Goal: Communication & Community: Share content

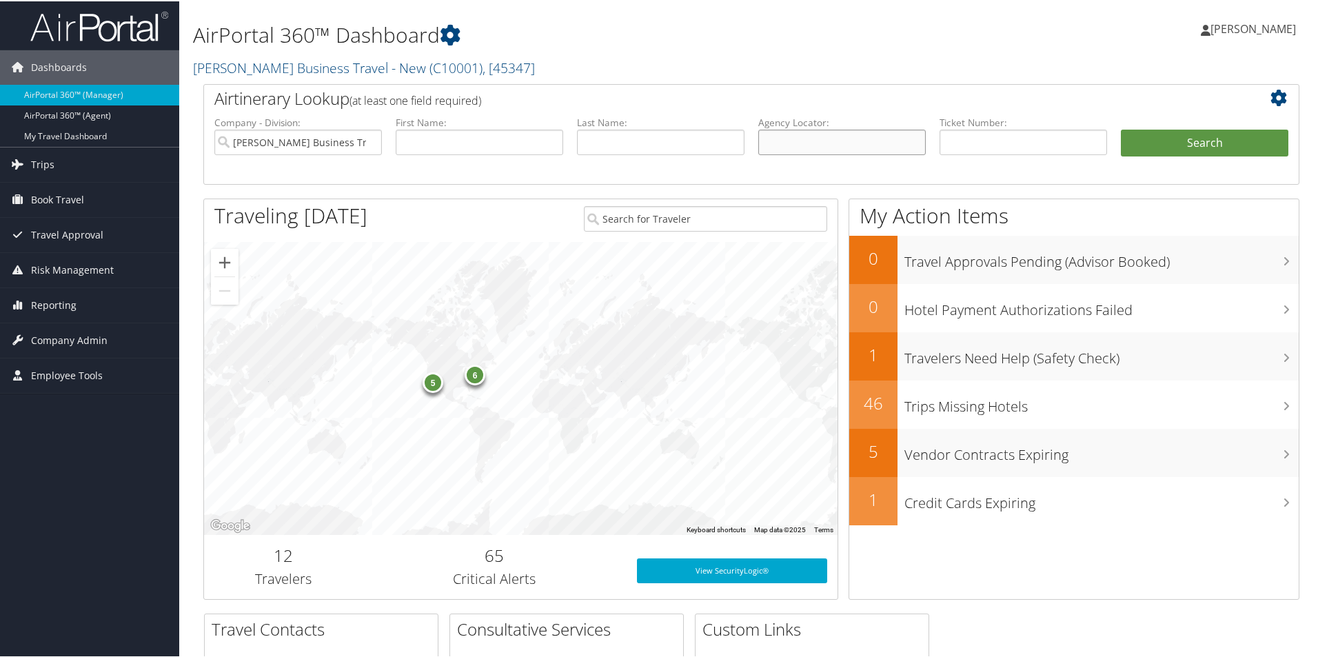
click at [778, 143] on input "text" at bounding box center [842, 141] width 168 height 26
type input "dd1dft"
click at [367, 141] on input "[PERSON_NAME] Business Travel - New" at bounding box center [298, 141] width 168 height 26
click at [1165, 134] on button "Search" at bounding box center [1205, 142] width 168 height 28
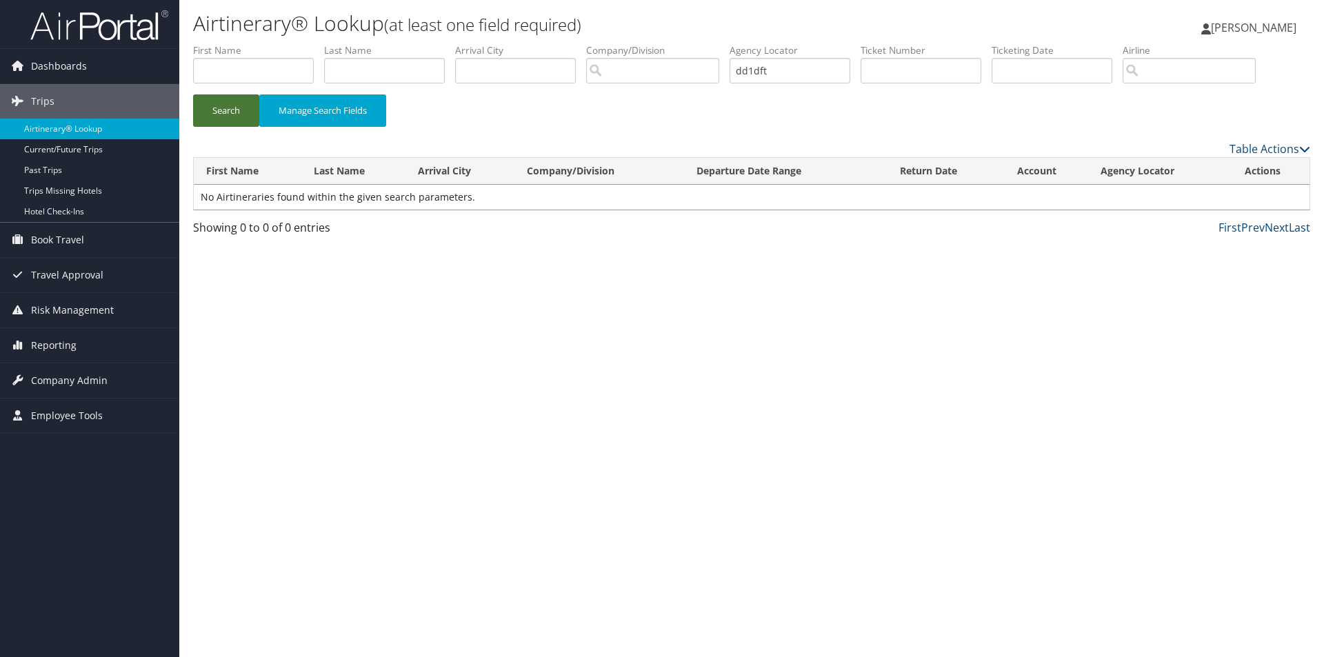
click at [222, 114] on button "Search" at bounding box center [226, 110] width 66 height 32
click at [526, 131] on div "Search Manage Search Fields" at bounding box center [752, 117] width 1138 height 46
click at [227, 111] on button "Search" at bounding box center [226, 110] width 66 height 32
click at [220, 111] on button "Search" at bounding box center [226, 110] width 66 height 32
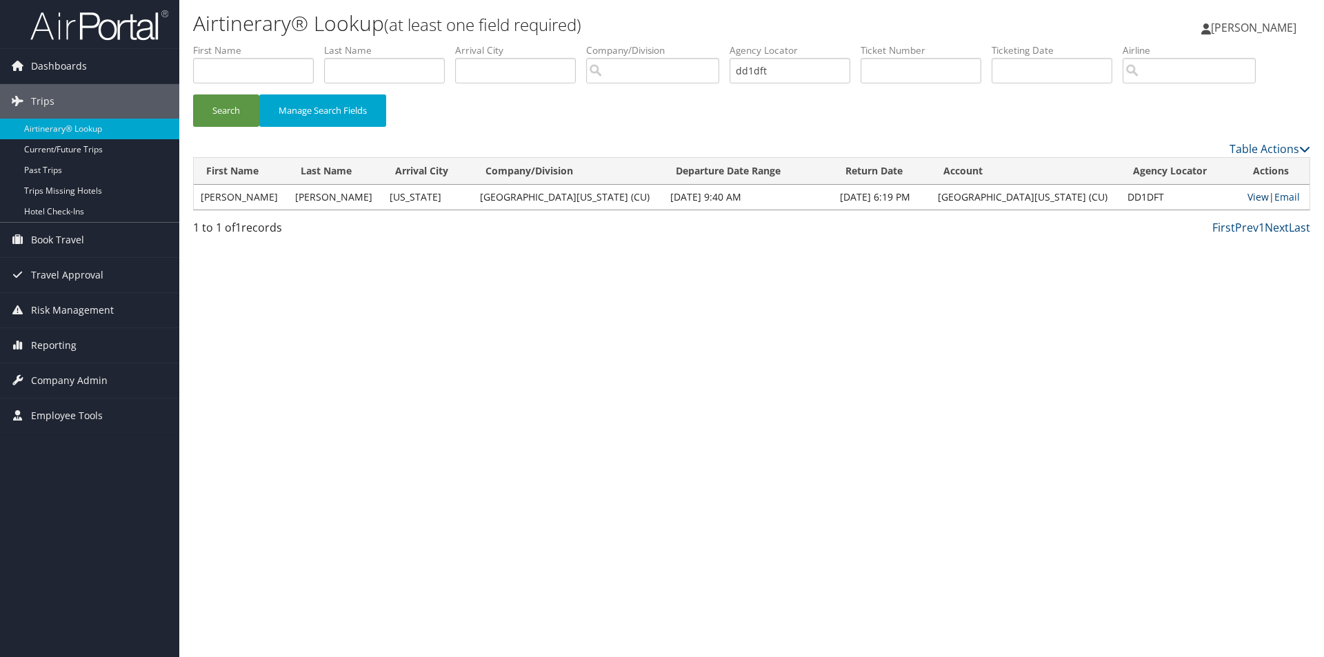
click at [1247, 197] on link "View" at bounding box center [1257, 196] width 21 height 13
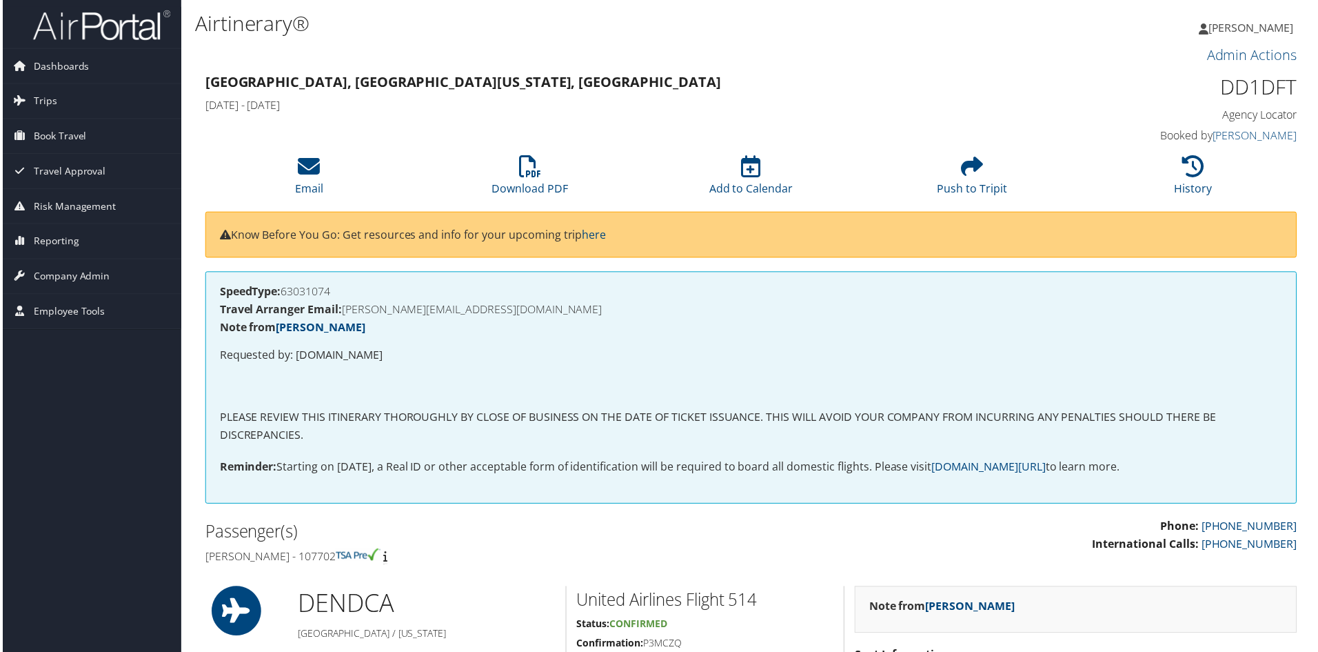
drag, startPoint x: 524, startPoint y: 355, endPoint x: 302, endPoint y: 374, distance: 222.9
click at [350, 359] on p "Requested by: JUDY.WHITE.AT.CHILDRENSCOLORADO.ORG" at bounding box center [751, 357] width 1067 height 18
click at [302, 164] on icon at bounding box center [307, 167] width 22 height 22
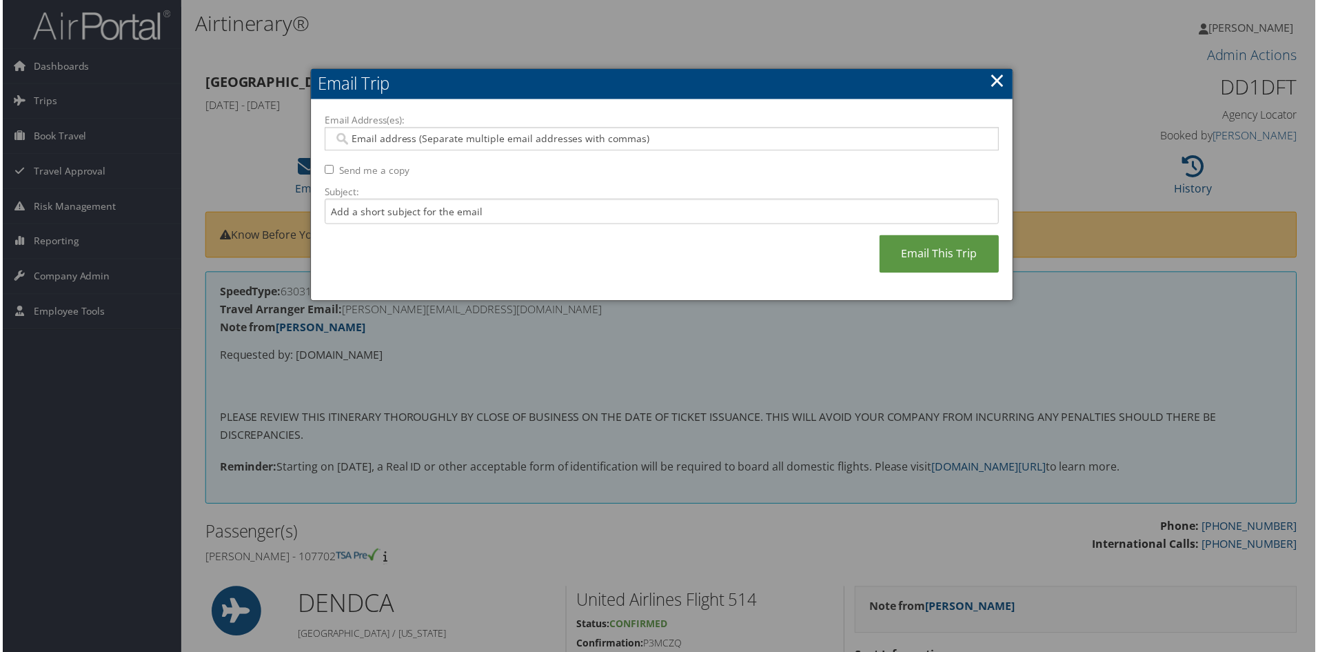
click at [372, 138] on input "Email Address(es):" at bounding box center [661, 139] width 658 height 14
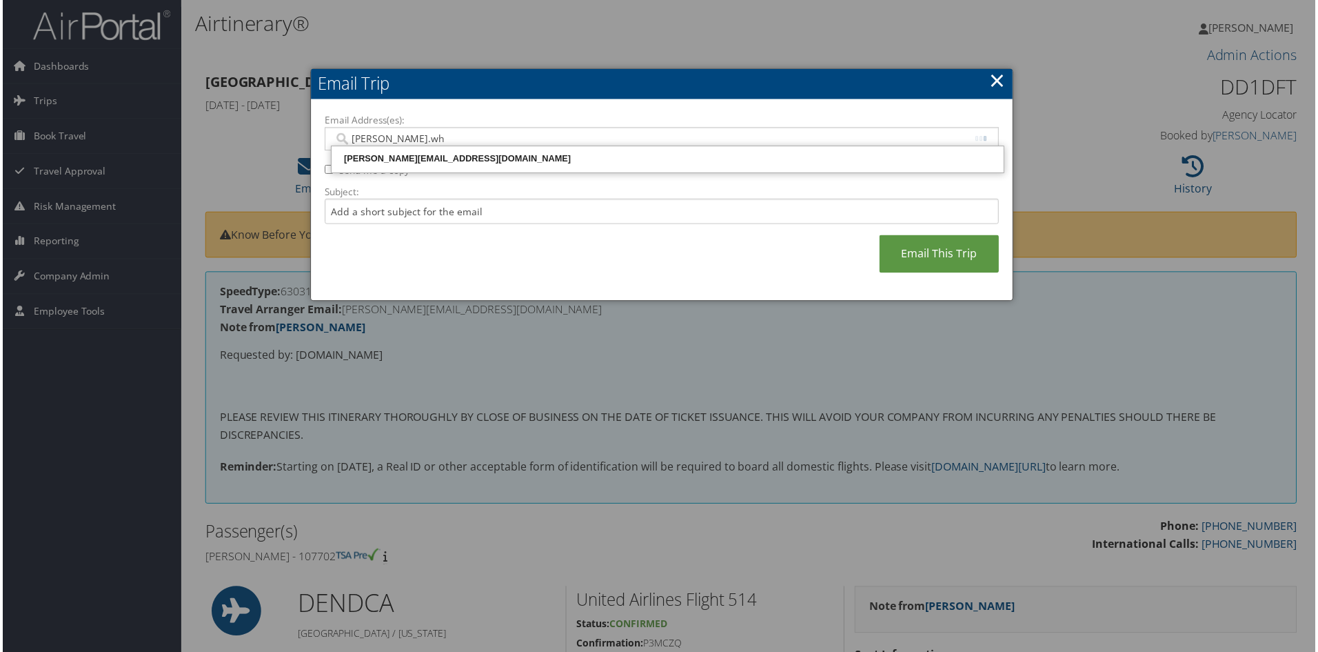
type input "Judy.whi"
drag, startPoint x: 426, startPoint y: 157, endPoint x: 435, endPoint y: 152, distance: 10.5
click at [426, 157] on div "Judy.white@childrenscolorado.org" at bounding box center [667, 159] width 671 height 14
type input "Judy.white@childrenscolorado.org"
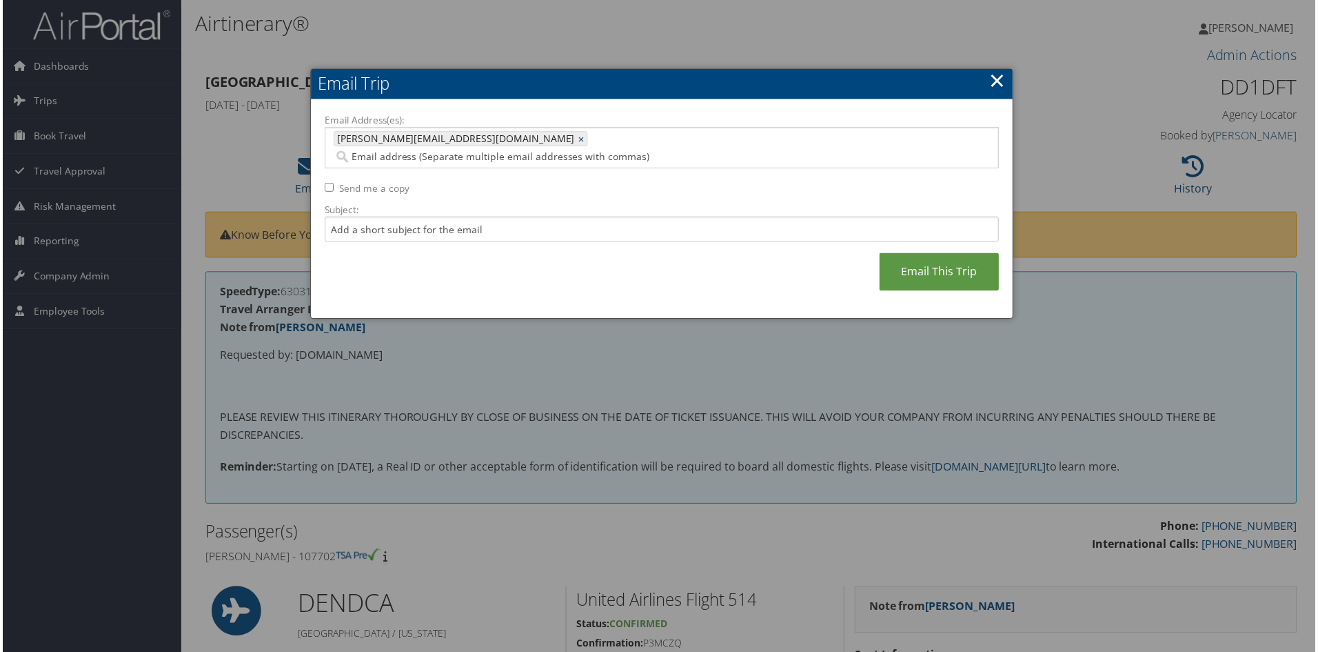
drag, startPoint x: 532, startPoint y: 139, endPoint x: 539, endPoint y: 138, distance: 7.0
click at [532, 150] on input "Email Address(es):" at bounding box center [574, 157] width 485 height 14
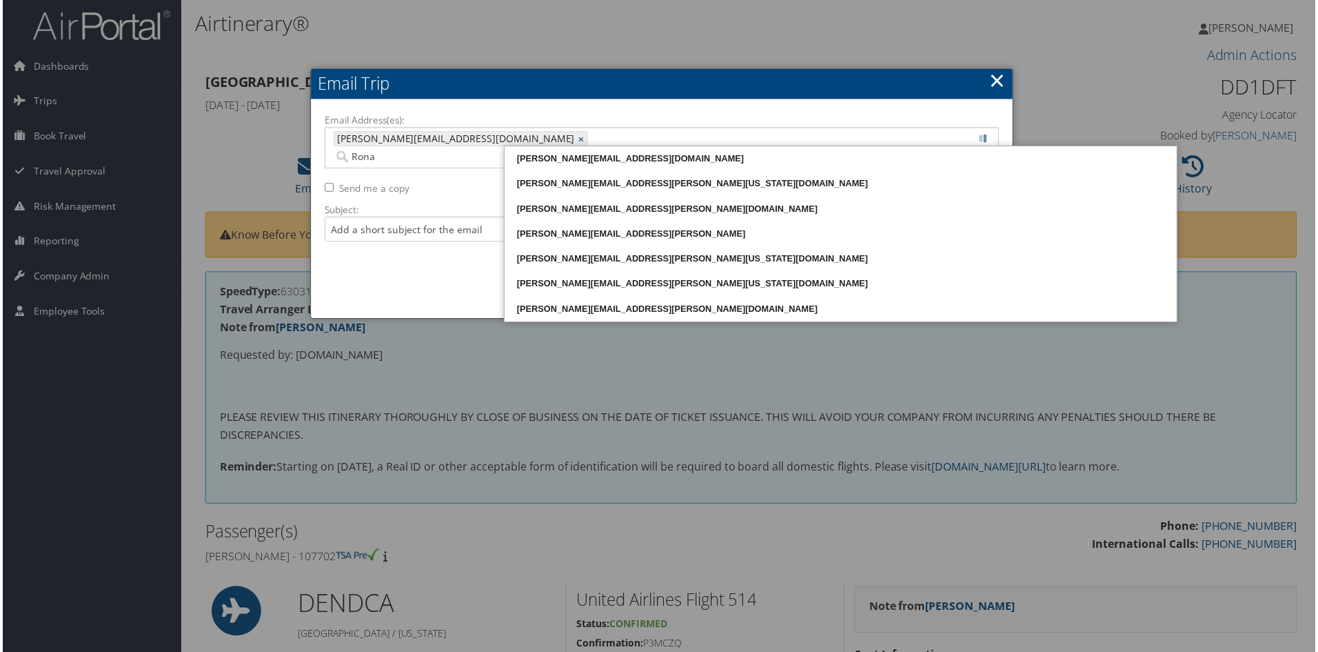
type input "Ronal"
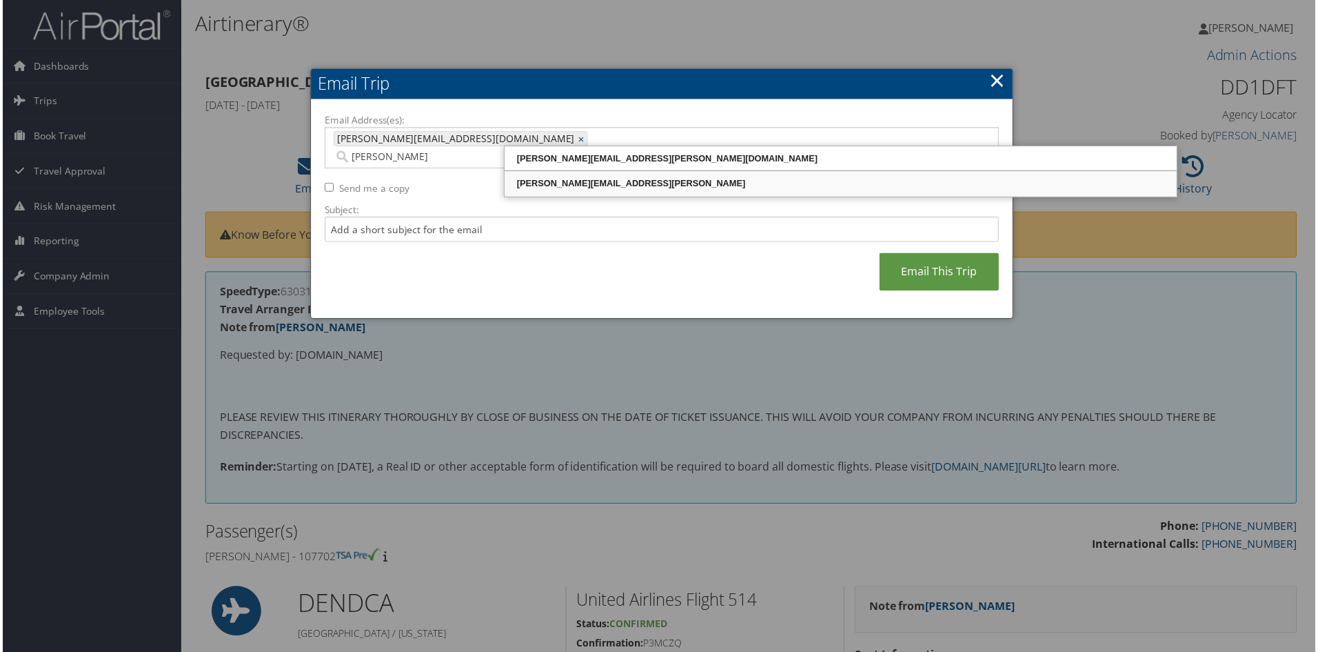
drag, startPoint x: 594, startPoint y: 154, endPoint x: 590, endPoint y: 190, distance: 35.4
click at [590, 190] on ul "RONALD.SOKOL@CUANSCHUTZ.EDU ronald.sokol@childrenscolorado.ord" at bounding box center [841, 172] width 676 height 52
click at [590, 190] on div "ronald.sokol@childrenscolorado.ord" at bounding box center [841, 184] width 671 height 14
type input "Judy.white@childrenscolorado.org, ronald.sokol@childrenscolorado.ord"
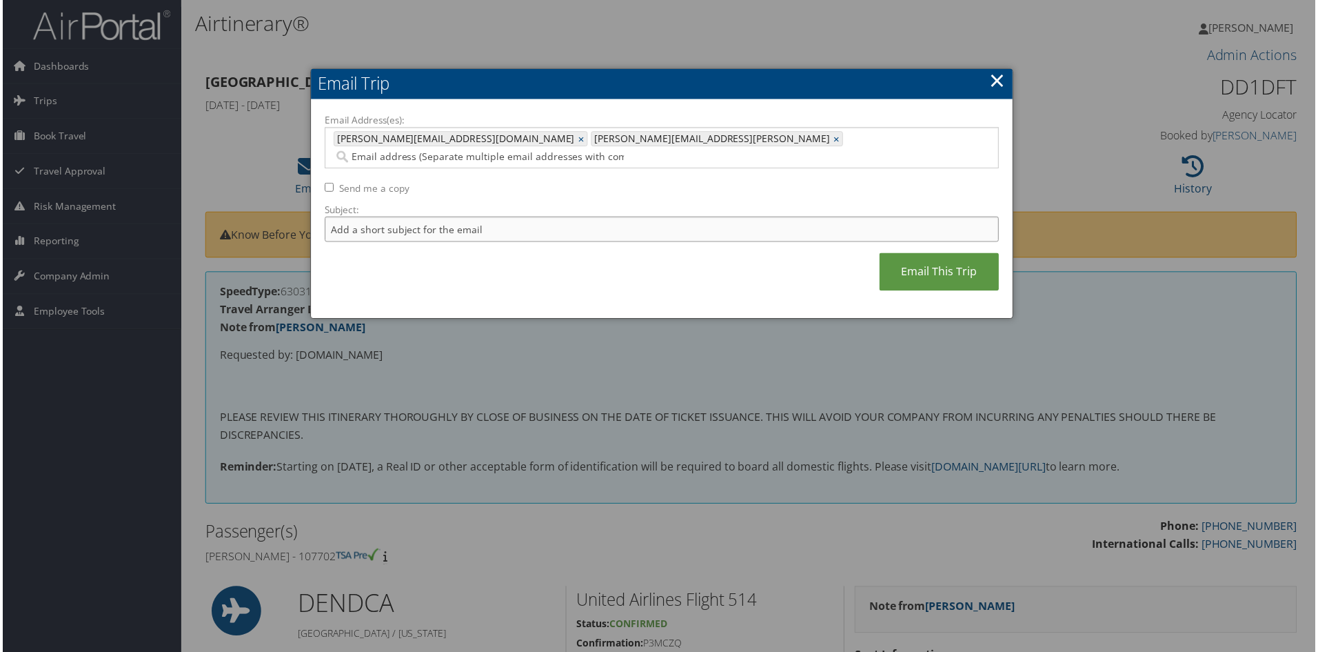
click at [337, 217] on input "Subject:" at bounding box center [661, 230] width 677 height 26
click at [434, 217] on input "Itinerary DEN-DCA for" at bounding box center [661, 230] width 677 height 26
paste input "RONALD JAY SOKOL"
type input "Itinerary DEN-DCA for RONALD JAY SOKOL"
click at [928, 254] on link "Email This Trip" at bounding box center [940, 273] width 120 height 38
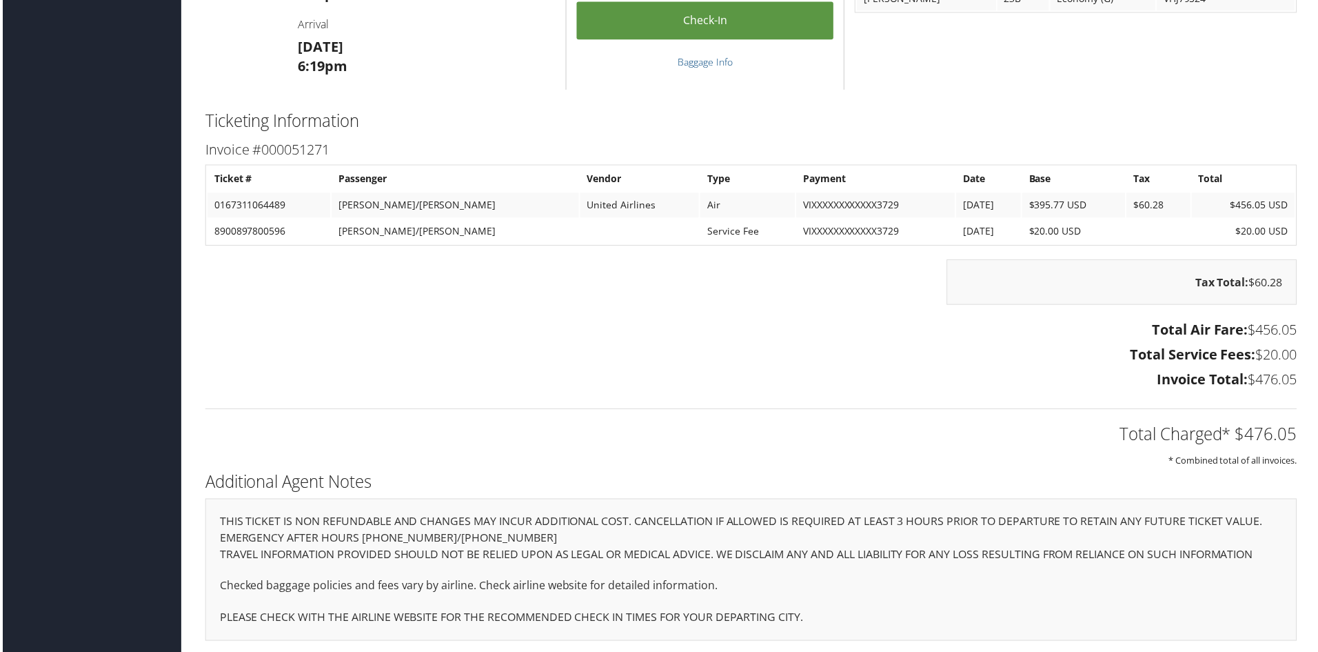
scroll to position [1162, 0]
